Goal: Check status

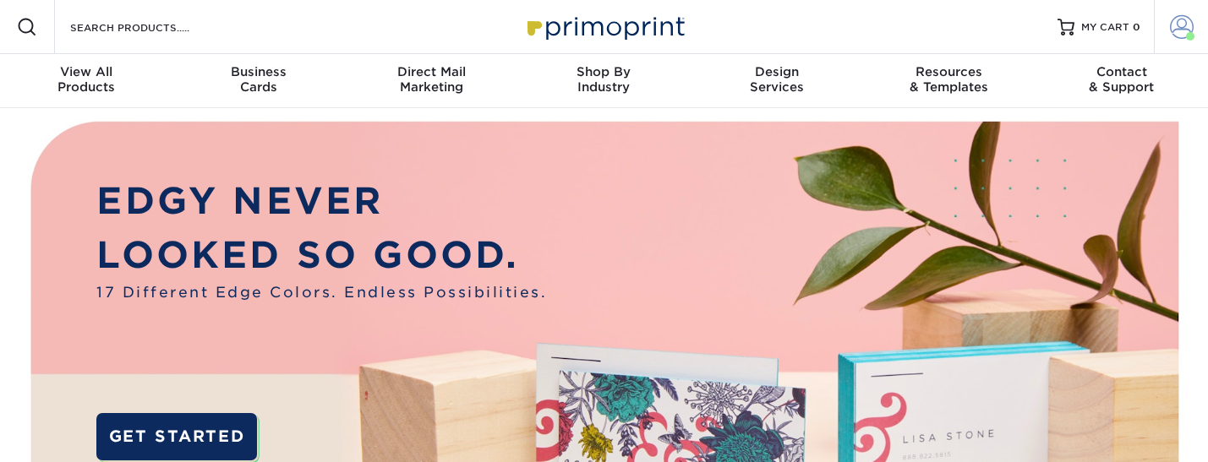
click at [1177, 38] on span at bounding box center [1182, 27] width 24 height 24
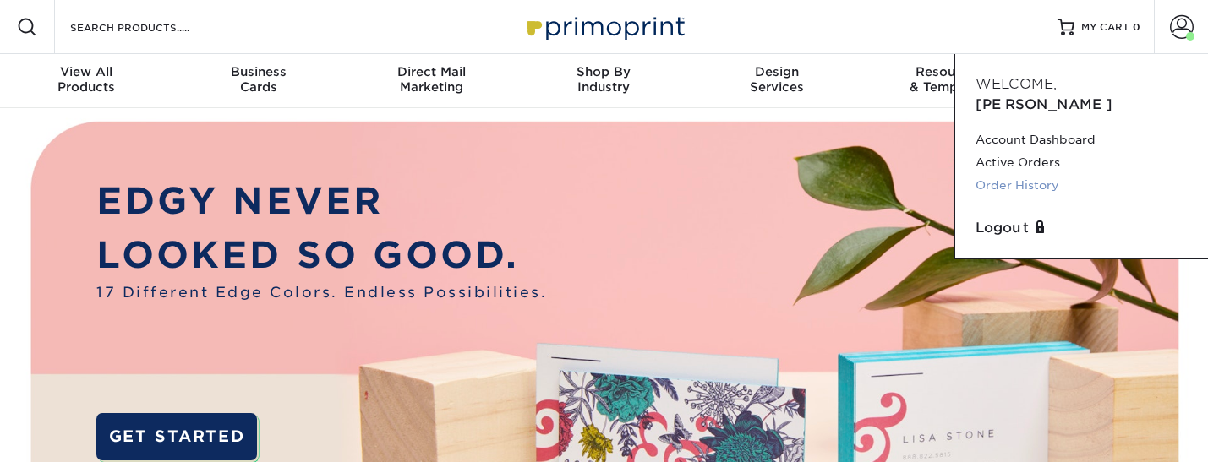
click at [1055, 174] on link "Order History" at bounding box center [1081, 185] width 212 height 23
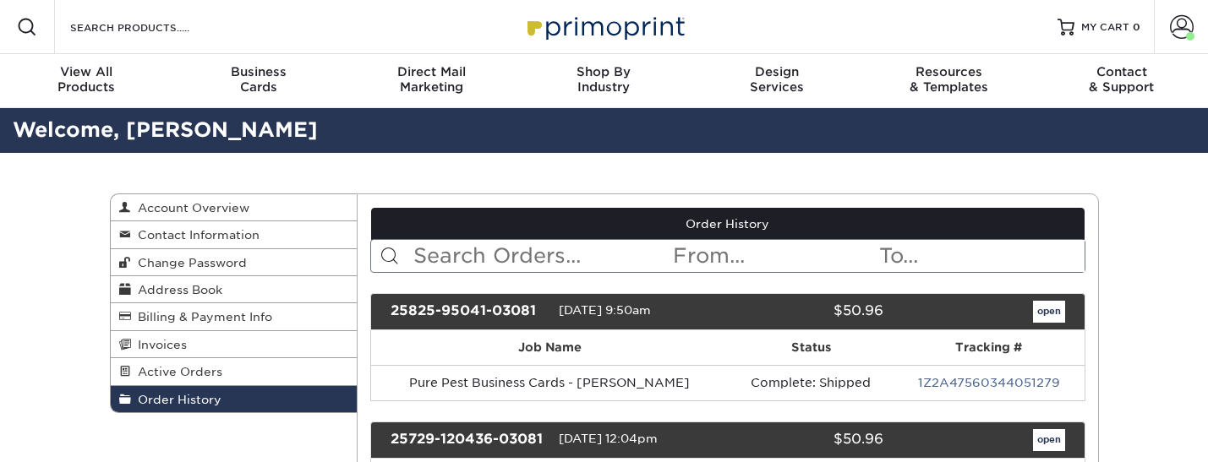
click at [505, 253] on input "text" at bounding box center [541, 256] width 259 height 32
type input "[PERSON_NAME]"
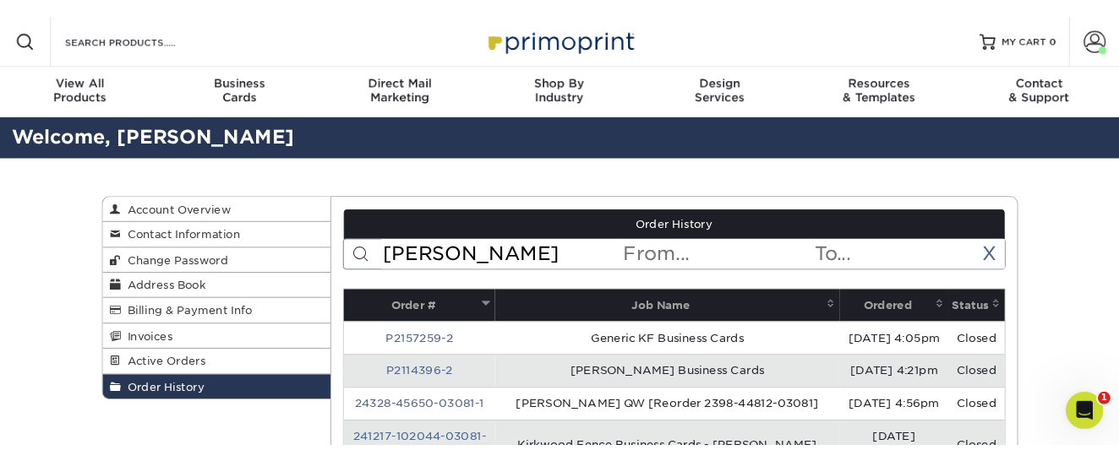
scroll to position [31, 0]
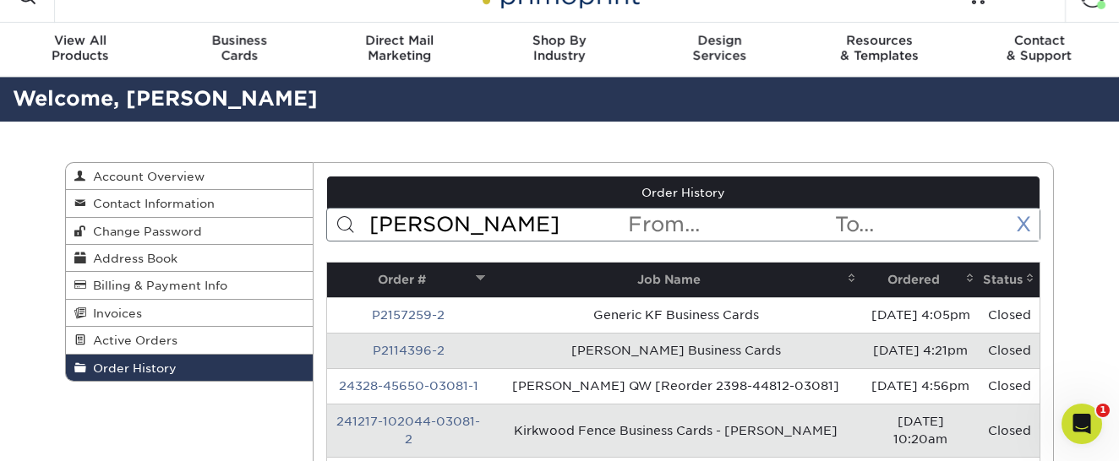
click at [1021, 226] on link "X" at bounding box center [1023, 224] width 15 height 25
